Goal: Task Accomplishment & Management: Use online tool/utility

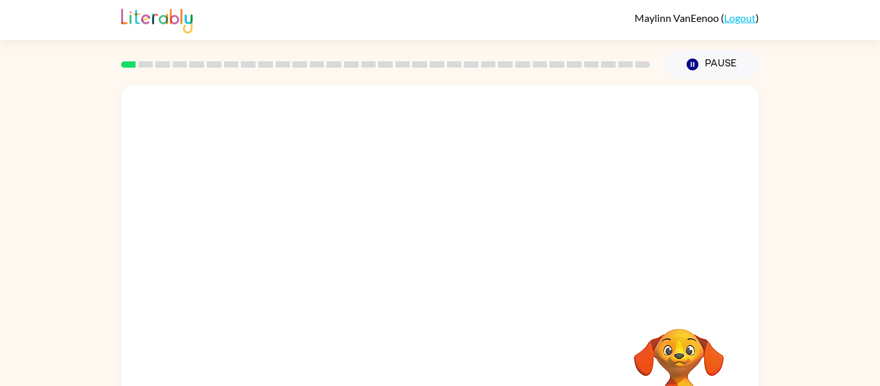
click at [412, 240] on div at bounding box center [440, 193] width 638 height 216
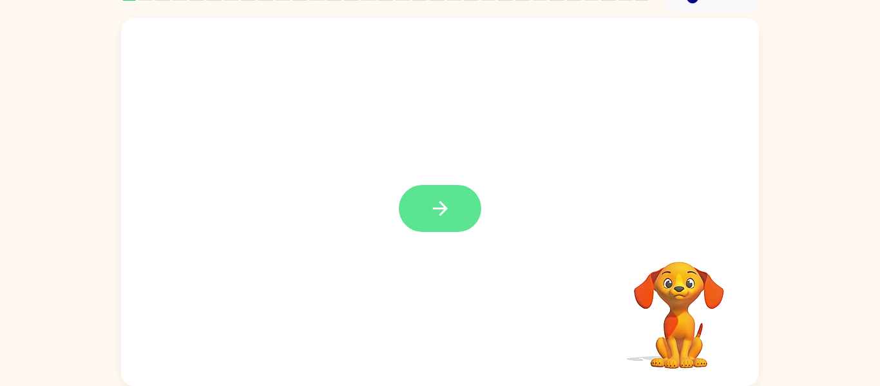
click at [440, 207] on icon "button" at bounding box center [440, 208] width 23 height 23
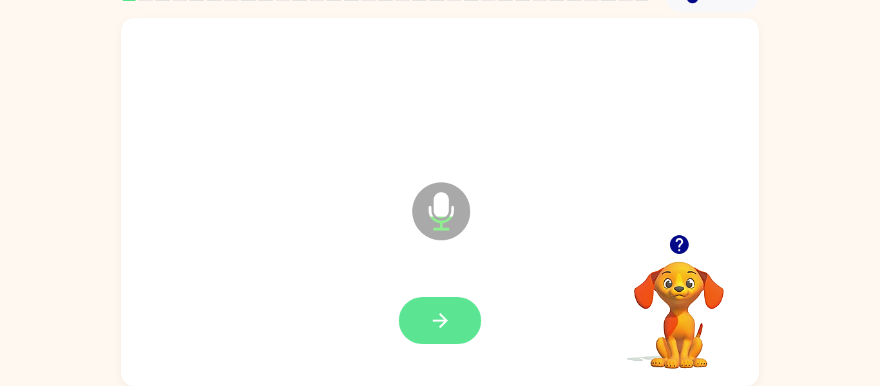
click at [442, 322] on icon "button" at bounding box center [440, 320] width 23 height 23
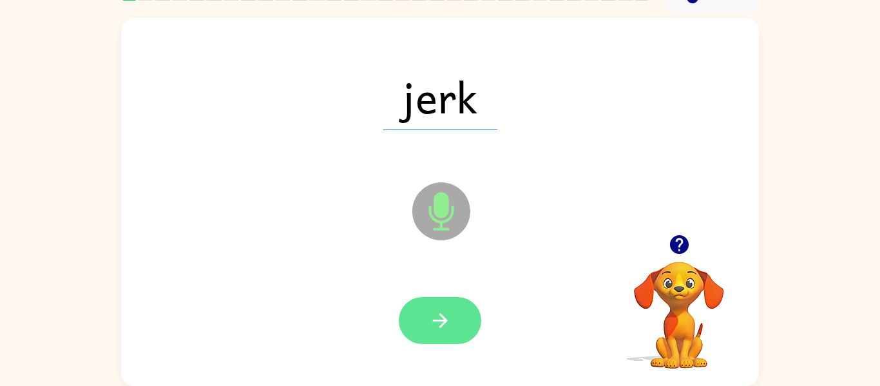
click at [420, 312] on button "button" at bounding box center [440, 320] width 82 height 47
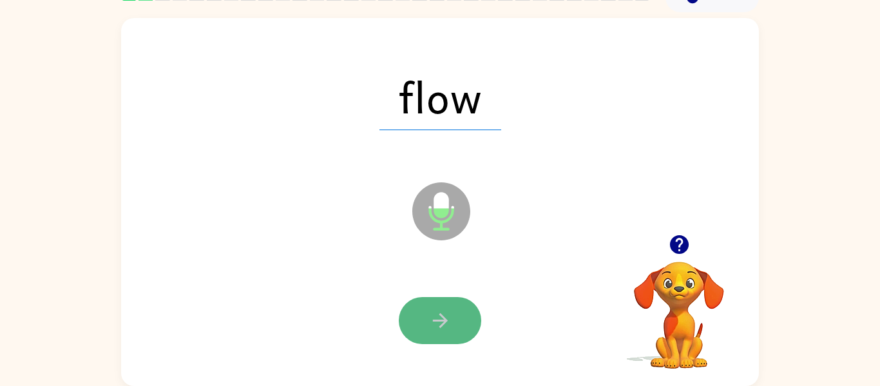
click at [444, 312] on icon "button" at bounding box center [440, 320] width 23 height 23
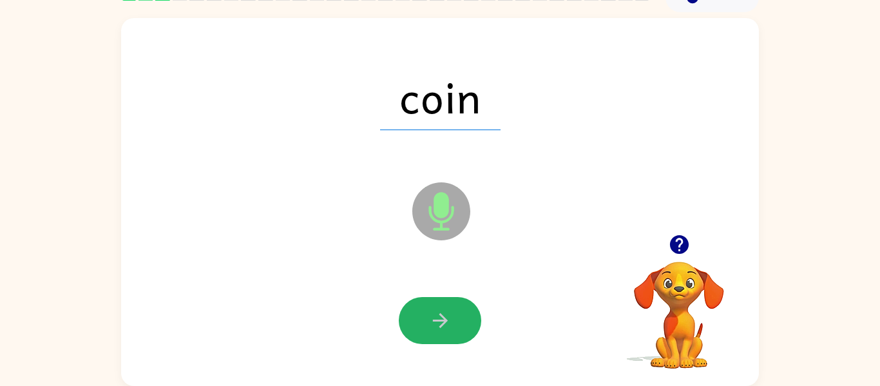
click at [444, 312] on icon "button" at bounding box center [440, 320] width 23 height 23
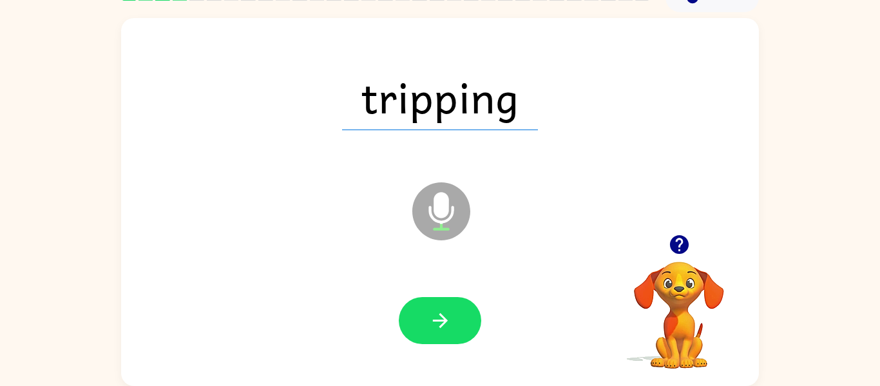
click at [444, 312] on icon "button" at bounding box center [440, 320] width 23 height 23
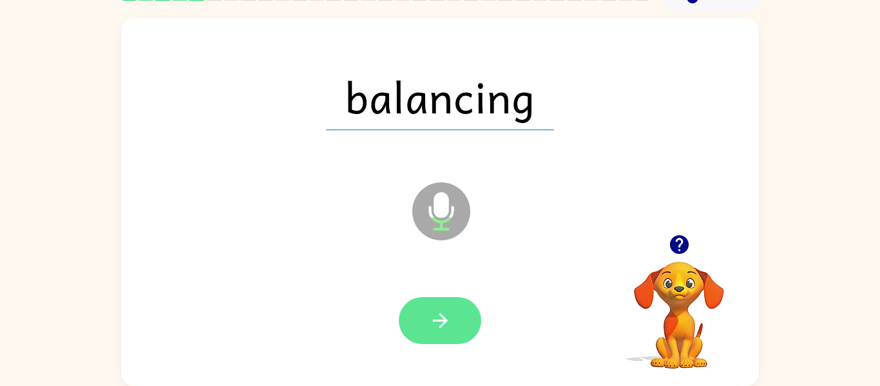
click at [438, 318] on icon "button" at bounding box center [440, 320] width 23 height 23
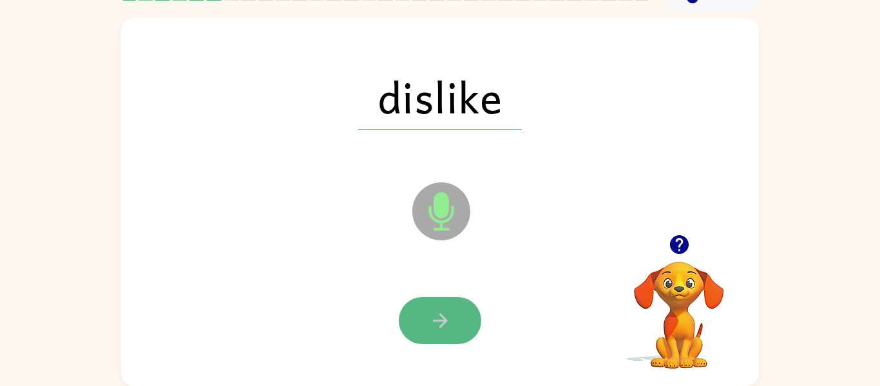
click at [433, 301] on button "button" at bounding box center [440, 320] width 82 height 47
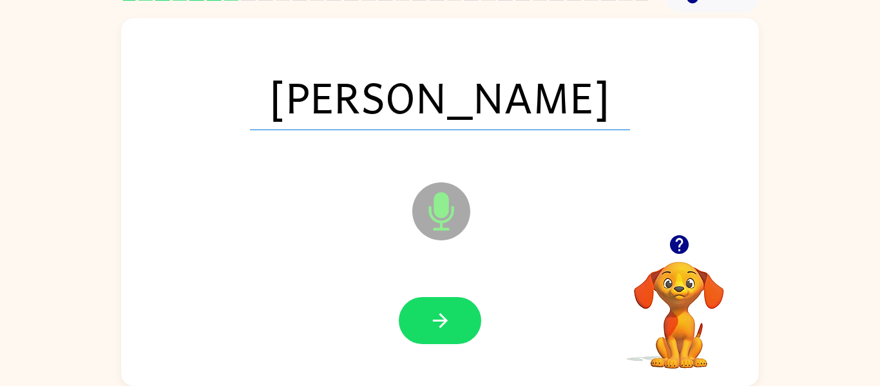
click at [433, 301] on button "button" at bounding box center [440, 320] width 82 height 47
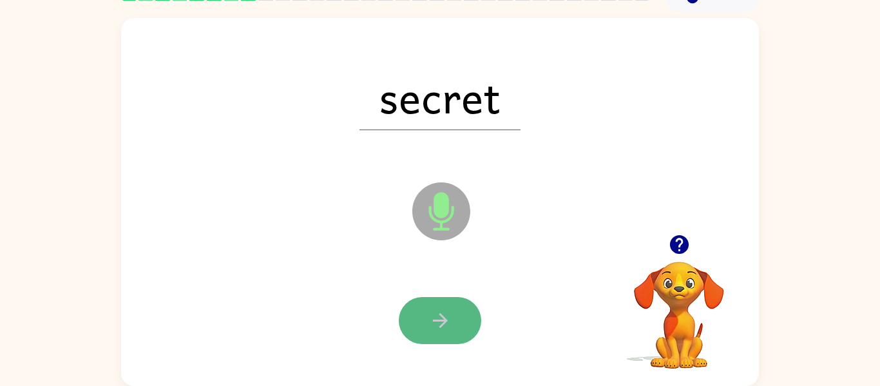
click at [450, 306] on button "button" at bounding box center [440, 320] width 82 height 47
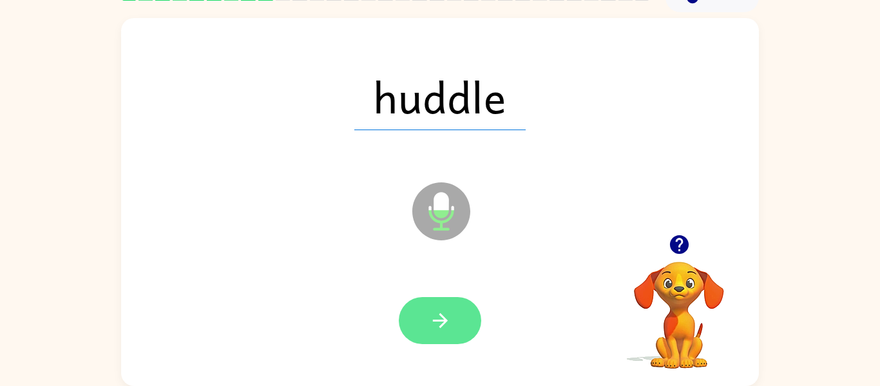
click at [456, 310] on button "button" at bounding box center [440, 320] width 82 height 47
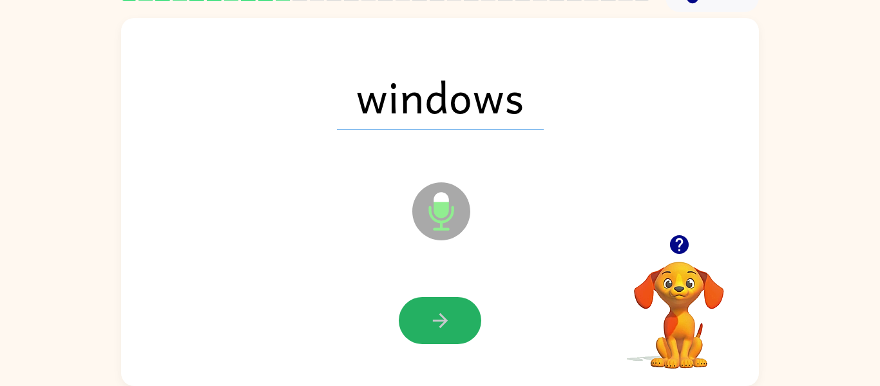
click at [456, 310] on button "button" at bounding box center [440, 320] width 82 height 47
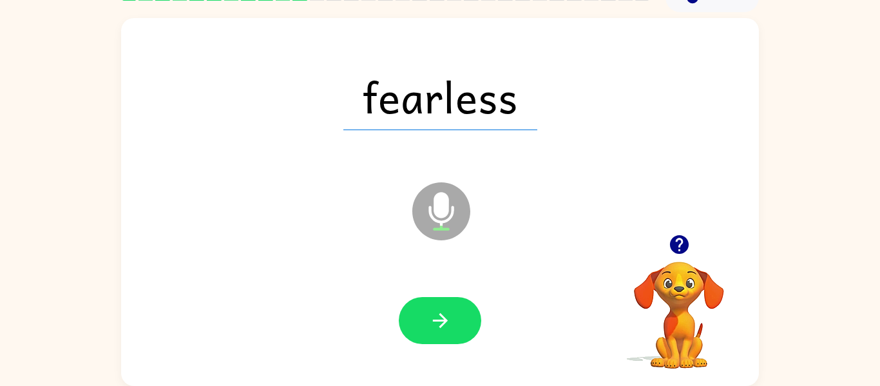
click at [456, 310] on button "button" at bounding box center [440, 320] width 82 height 47
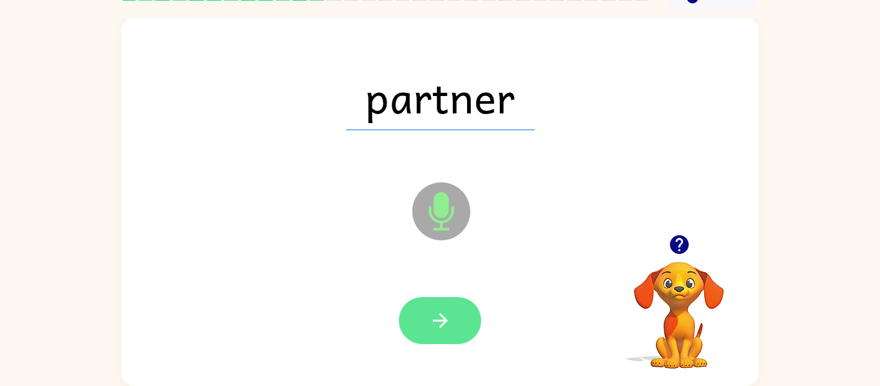
click at [451, 305] on button "button" at bounding box center [440, 320] width 82 height 47
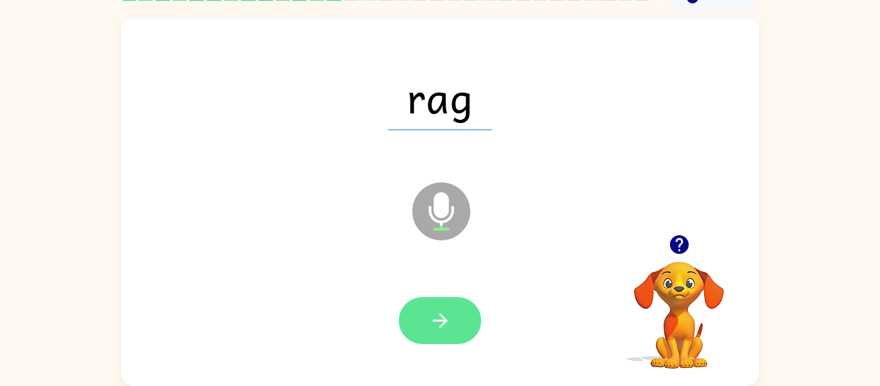
click at [450, 305] on button "button" at bounding box center [440, 320] width 82 height 47
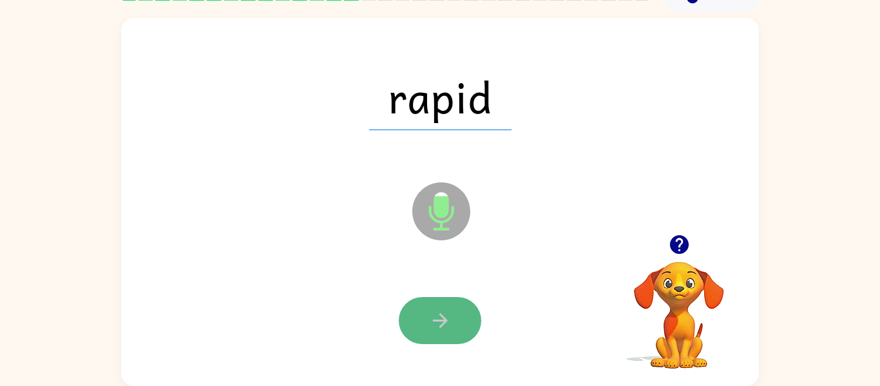
click at [448, 312] on icon "button" at bounding box center [440, 320] width 23 height 23
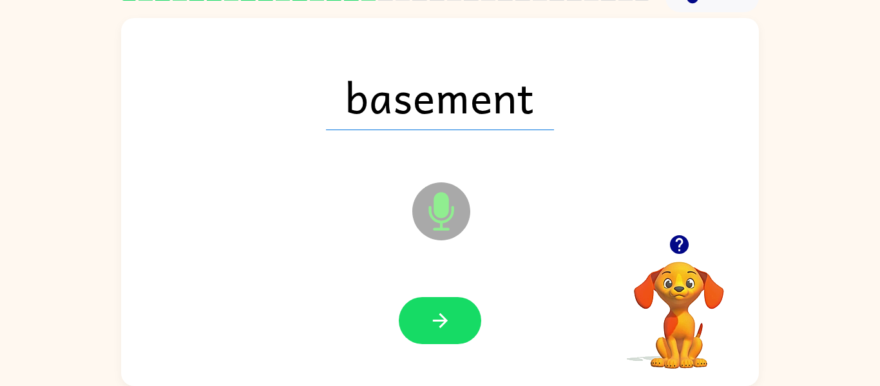
click at [448, 312] on icon "button" at bounding box center [440, 320] width 23 height 23
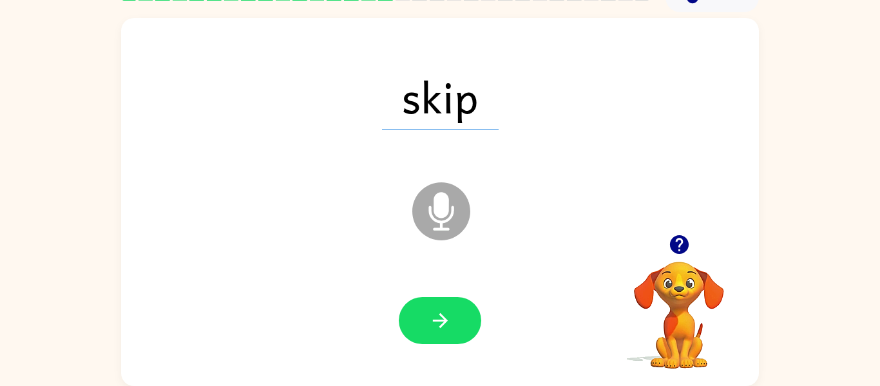
click at [448, 312] on icon "button" at bounding box center [440, 320] width 23 height 23
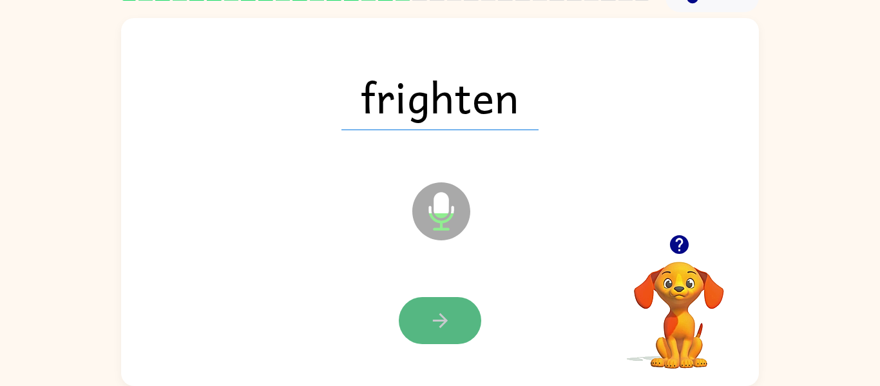
click at [436, 312] on icon "button" at bounding box center [440, 320] width 23 height 23
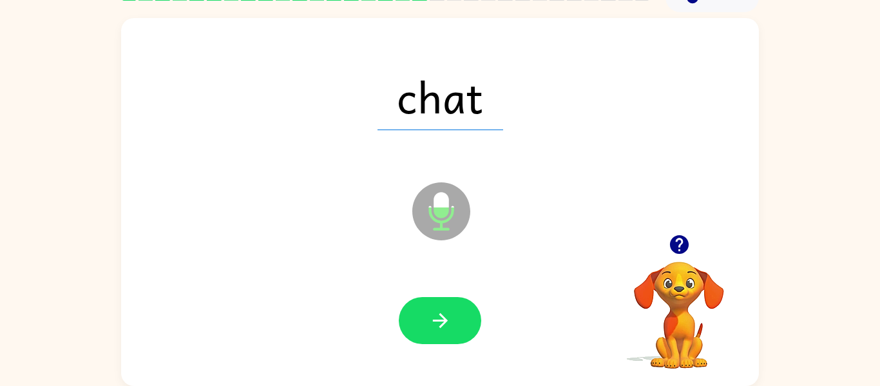
click at [436, 312] on icon "button" at bounding box center [440, 320] width 23 height 23
click at [436, 312] on div at bounding box center [440, 320] width 82 height 47
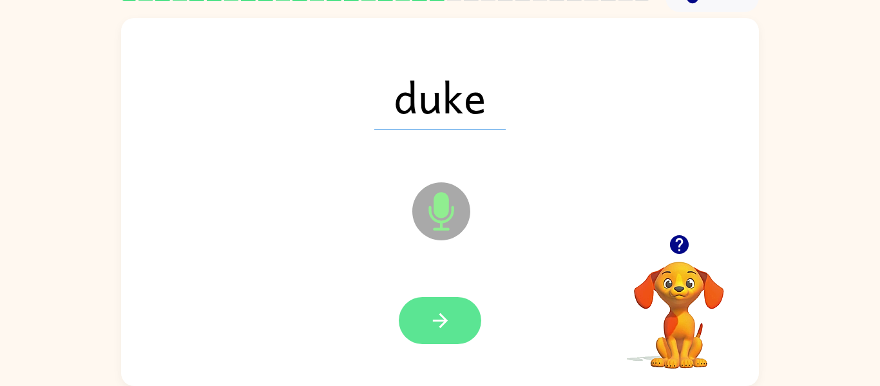
click at [455, 313] on button "button" at bounding box center [440, 320] width 82 height 47
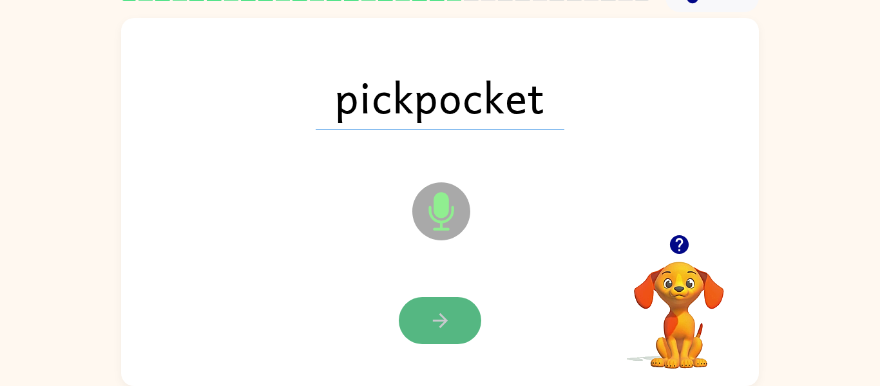
click at [455, 314] on button "button" at bounding box center [440, 320] width 82 height 47
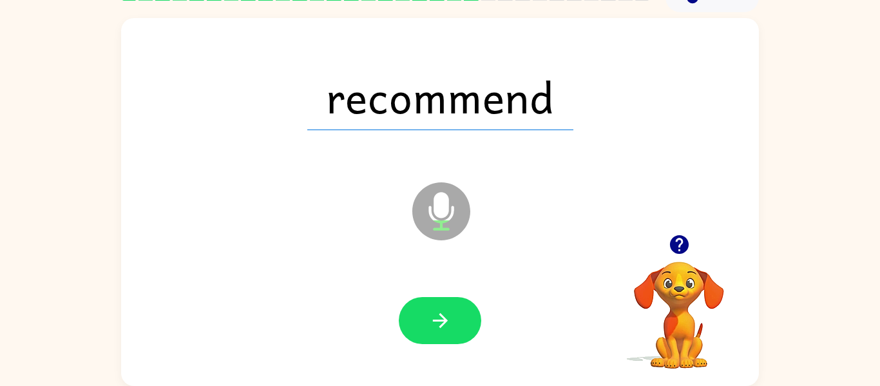
click at [455, 314] on button "button" at bounding box center [440, 320] width 82 height 47
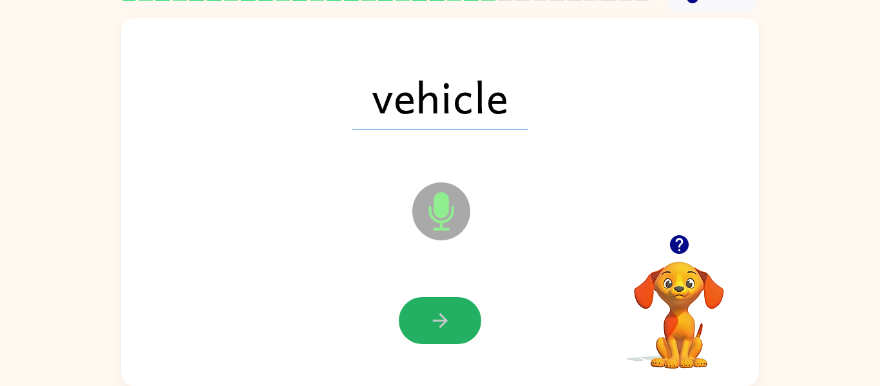
click at [455, 314] on button "button" at bounding box center [440, 320] width 82 height 47
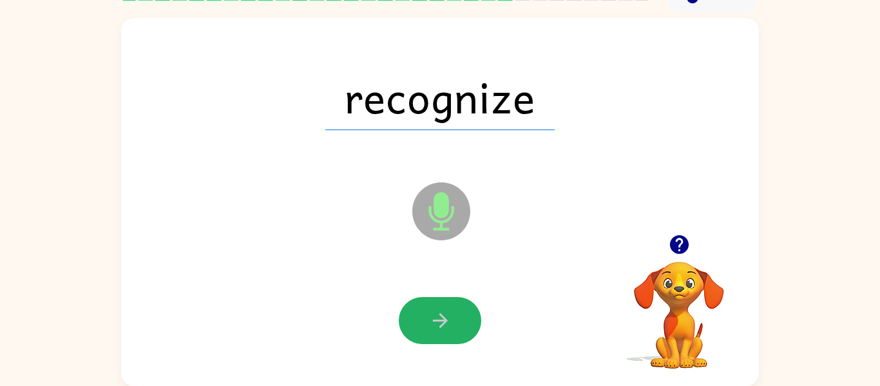
click at [455, 314] on button "button" at bounding box center [440, 320] width 82 height 47
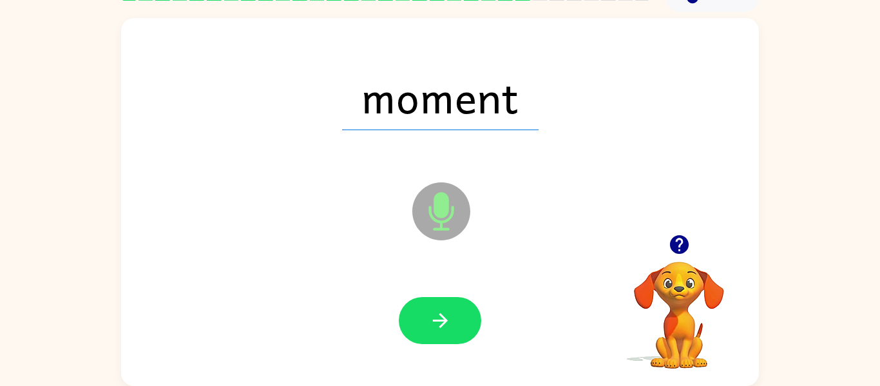
click at [455, 314] on button "button" at bounding box center [440, 320] width 82 height 47
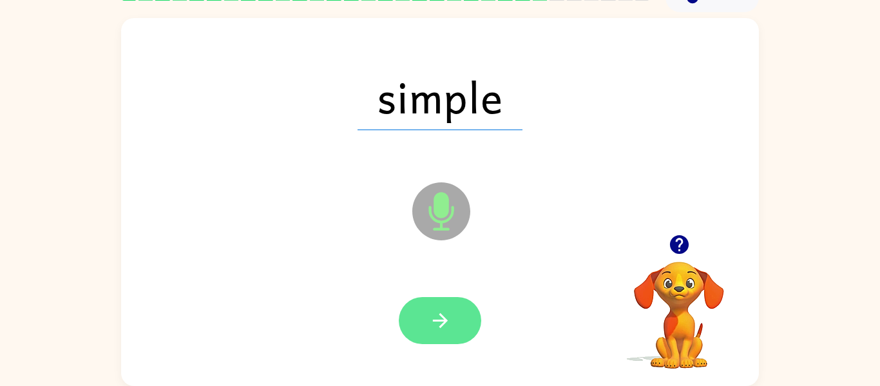
click at [454, 318] on button "button" at bounding box center [440, 320] width 82 height 47
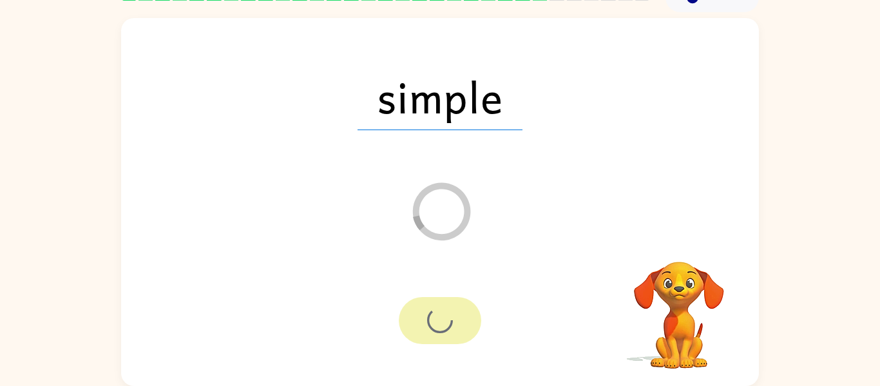
click at [454, 318] on div at bounding box center [440, 320] width 82 height 47
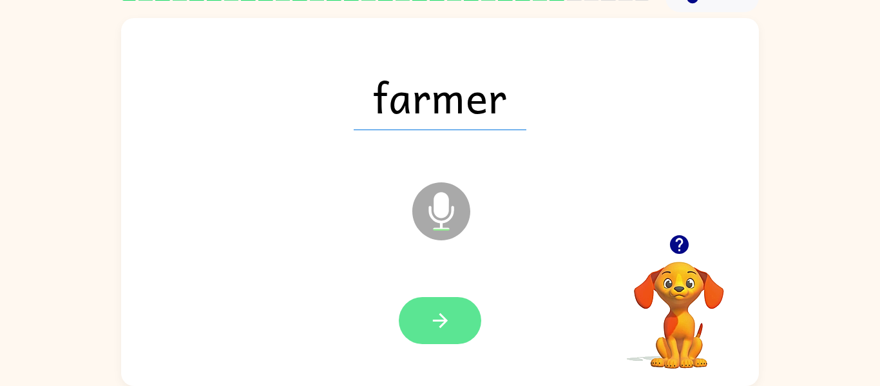
click at [435, 330] on icon "button" at bounding box center [440, 320] width 23 height 23
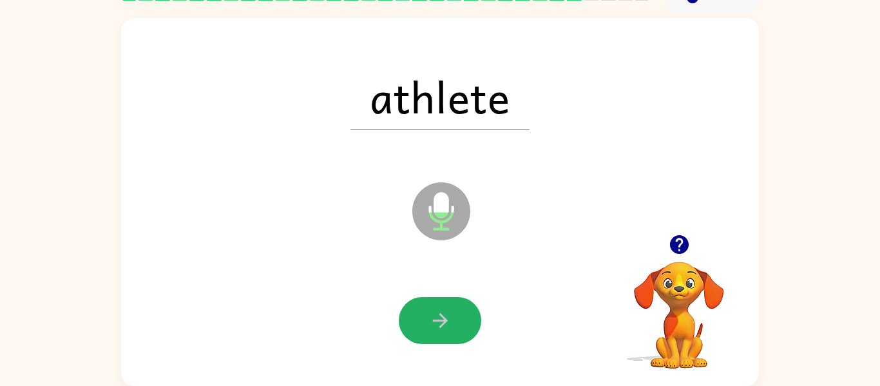
click at [435, 330] on icon "button" at bounding box center [440, 320] width 23 height 23
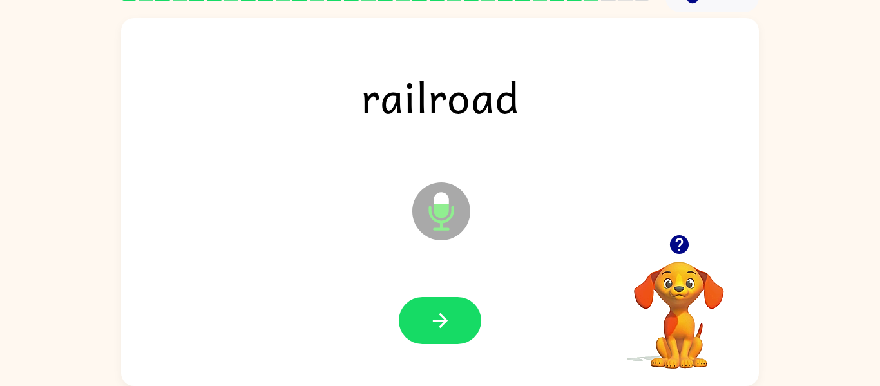
click at [435, 330] on icon "button" at bounding box center [440, 320] width 23 height 23
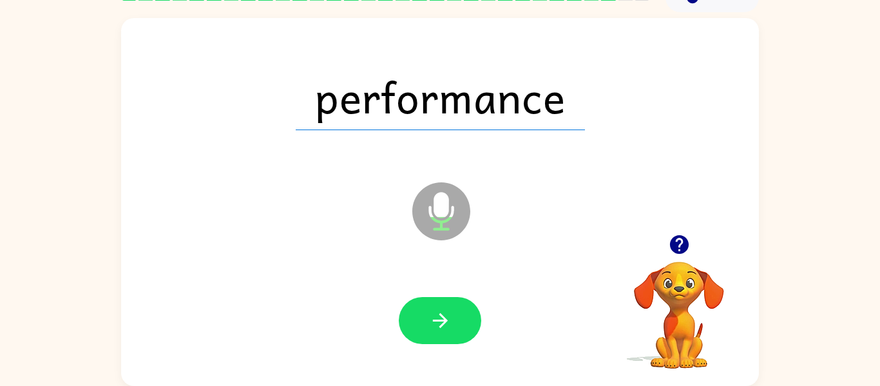
click at [435, 330] on icon "button" at bounding box center [440, 320] width 23 height 23
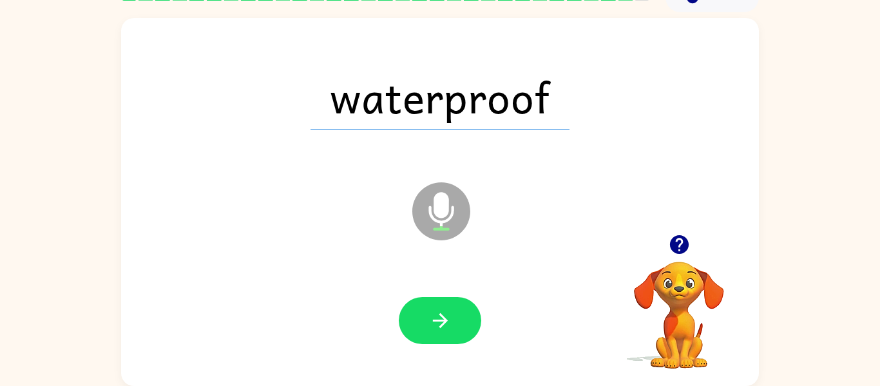
click at [435, 330] on icon "button" at bounding box center [440, 320] width 23 height 23
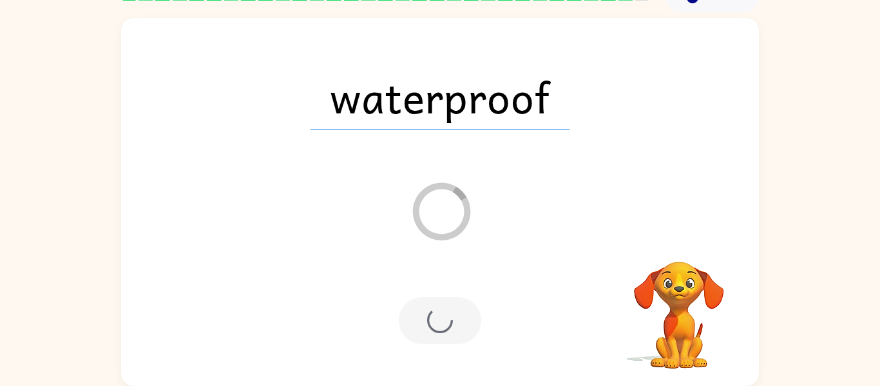
scroll to position [44, 0]
